Goal: Use online tool/utility: Utilize a website feature to perform a specific function

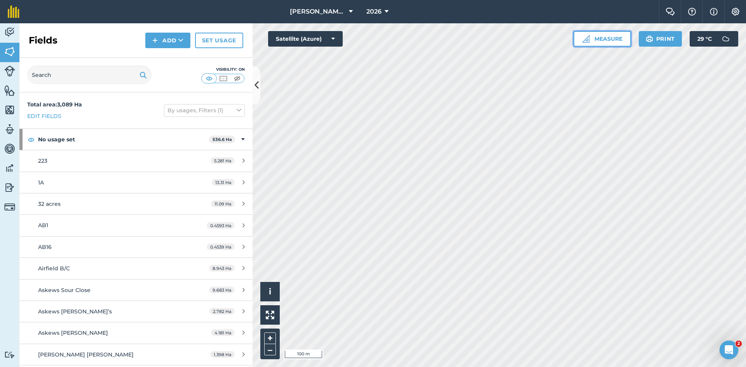
click at [587, 35] on button "Measure" at bounding box center [603, 39] width 58 height 16
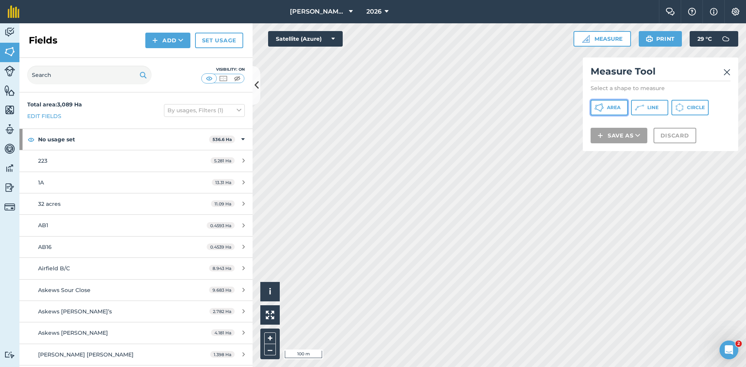
click at [616, 109] on span "Area" at bounding box center [614, 108] width 14 height 6
